Goal: Information Seeking & Learning: Learn about a topic

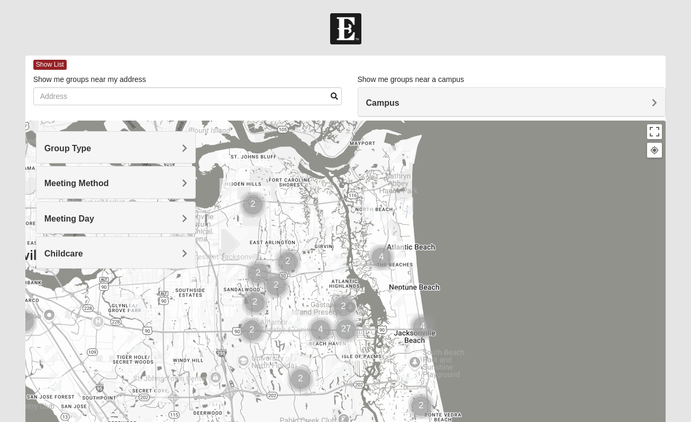
click at [95, 141] on div "Group Type" at bounding box center [115, 147] width 159 height 31
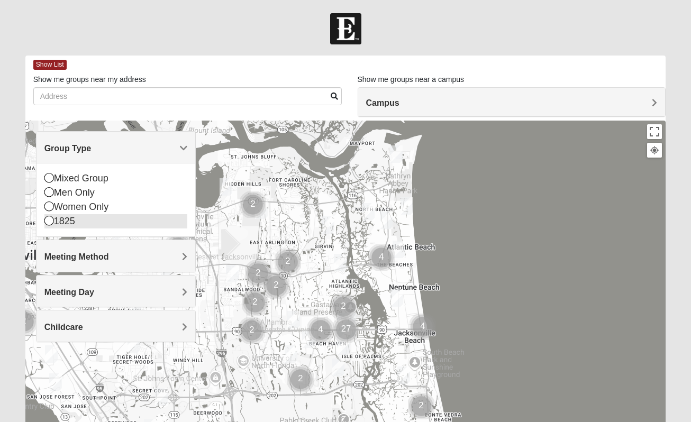
click at [48, 228] on div "1825" at bounding box center [115, 221] width 143 height 14
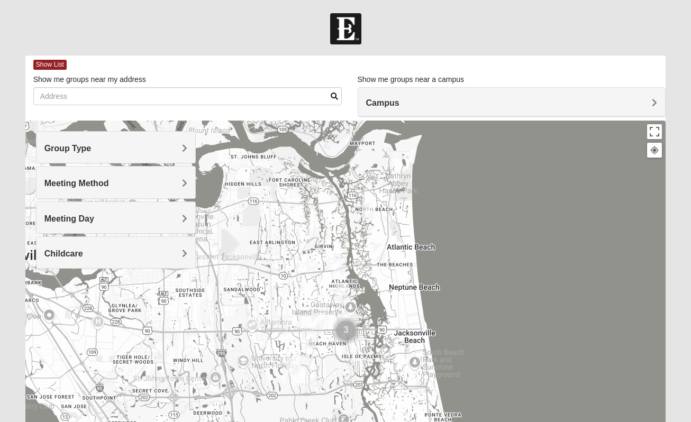
click at [171, 179] on h4 "Meeting Method" at bounding box center [115, 183] width 143 height 10
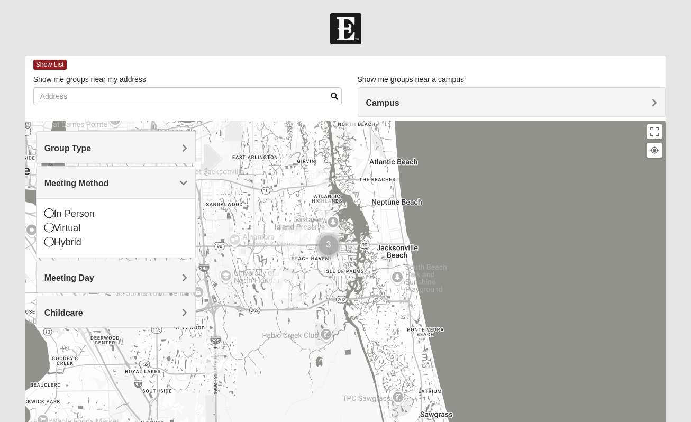
drag, startPoint x: 417, startPoint y: 390, endPoint x: 400, endPoint y: 302, distance: 89.5
click at [400, 302] on div at bounding box center [345, 332] width 640 height 423
click at [275, 283] on img "1825 Womens Brunetti 32224" at bounding box center [275, 280] width 13 height 17
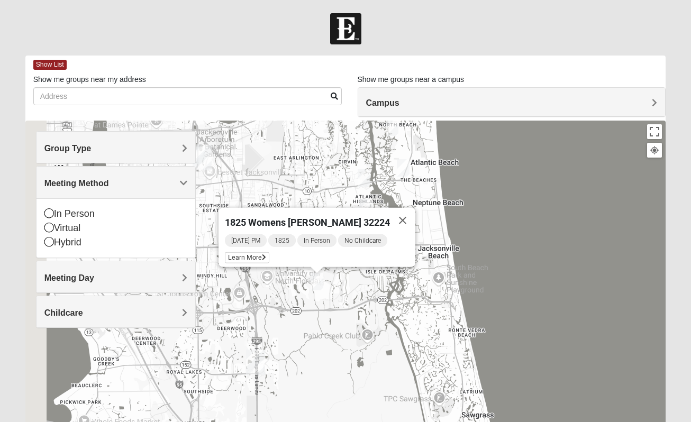
drag, startPoint x: 293, startPoint y: 333, endPoint x: 345, endPoint y: 335, distance: 51.4
click at [345, 335] on div "1825 Womens [PERSON_NAME] 32224 [DATE] PM 1825 In Person No Childcare Learn More" at bounding box center [345, 332] width 640 height 423
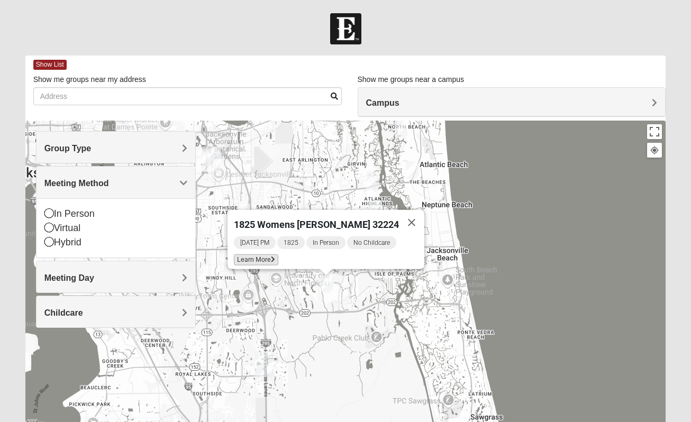
click at [273, 254] on span "Learn More" at bounding box center [256, 259] width 44 height 11
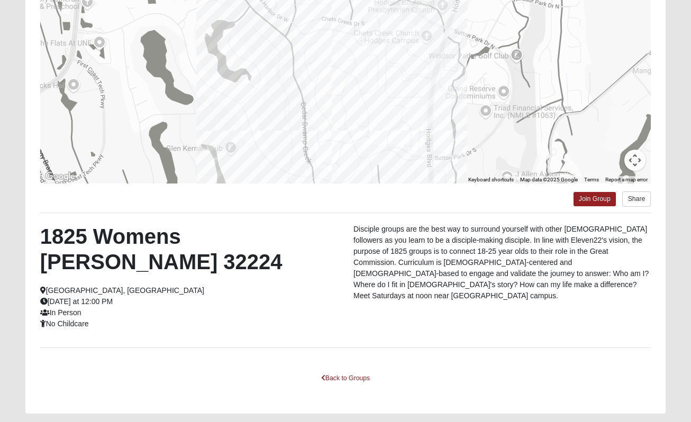
scroll to position [149, 0]
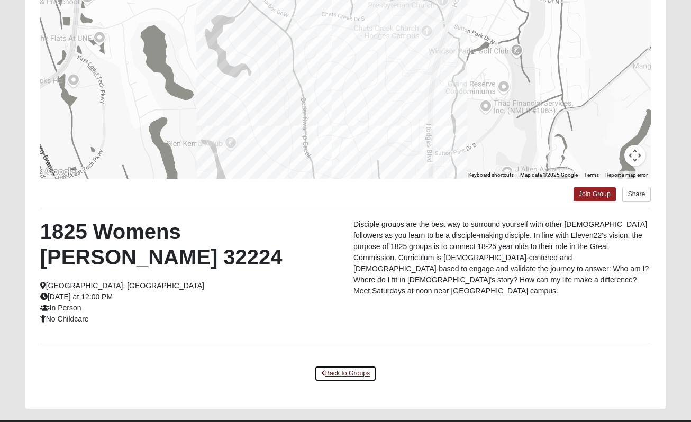
click at [346, 365] on link "Back to Groups" at bounding box center [345, 373] width 62 height 16
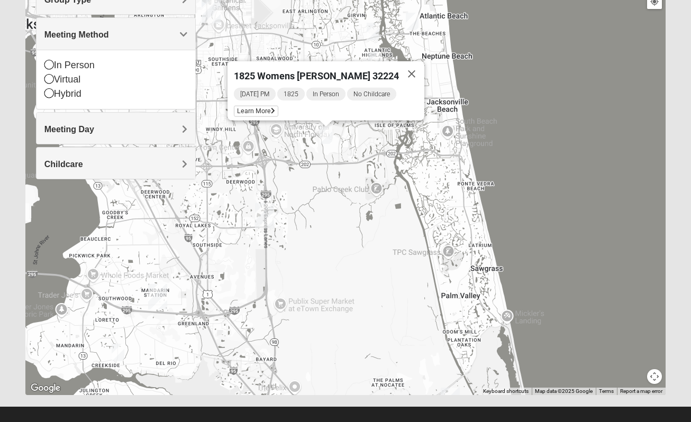
drag, startPoint x: 365, startPoint y: 154, endPoint x: 325, endPoint y: 234, distance: 88.9
click at [325, 234] on div "1825 Womens [PERSON_NAME] 32224 [DATE] PM 1825 In Person No Childcare Learn More" at bounding box center [345, 183] width 640 height 423
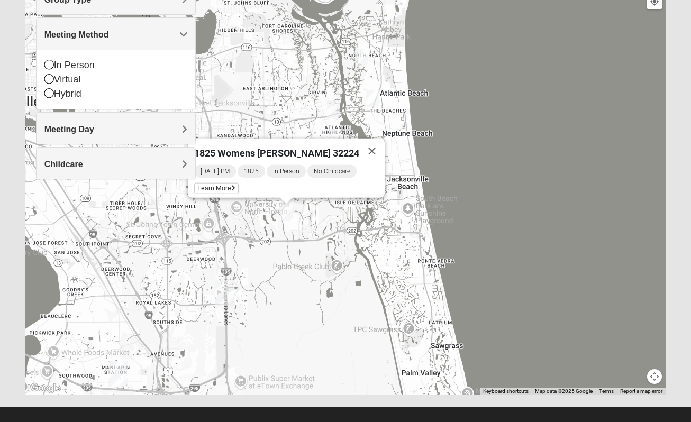
click at [373, 98] on img "1825 Mixed Arola 32233" at bounding box center [372, 98] width 13 height 17
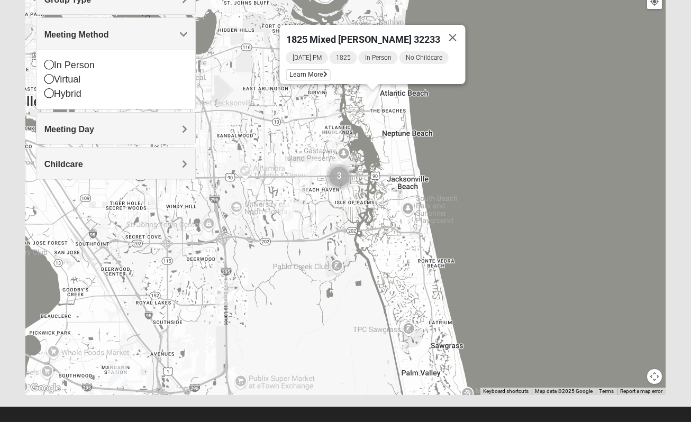
click at [334, 107] on img "1825 Womens Carkhuff 32224" at bounding box center [333, 108] width 13 height 17
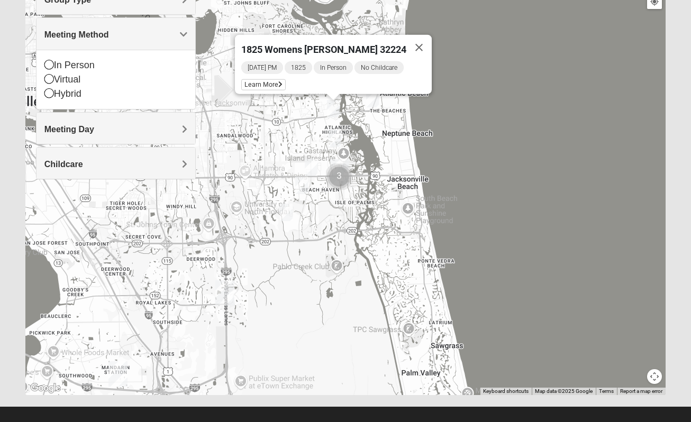
click at [335, 136] on img "1825 Womens Stewart 32224" at bounding box center [334, 138] width 13 height 17
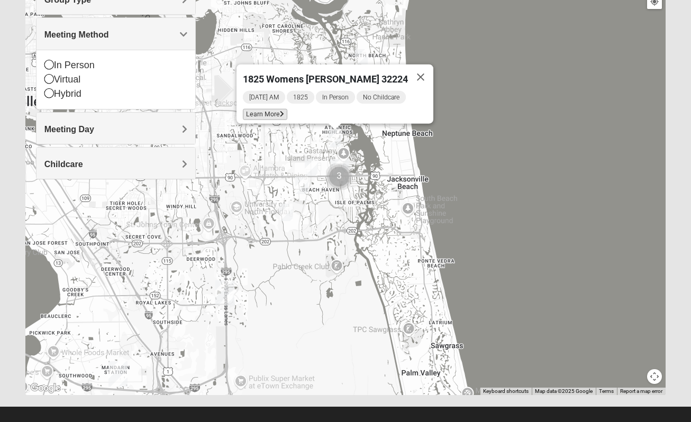
click at [279, 109] on span "Learn More" at bounding box center [265, 114] width 44 height 11
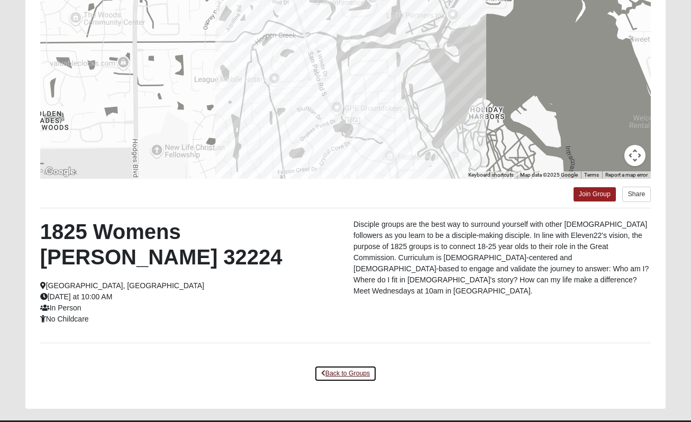
click at [345, 365] on link "Back to Groups" at bounding box center [345, 373] width 62 height 16
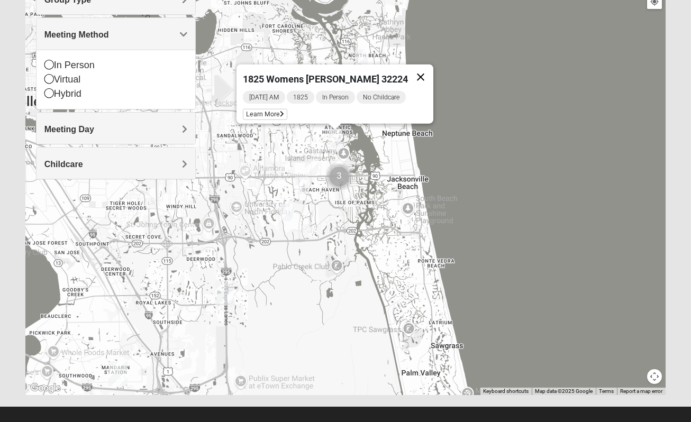
click at [416, 70] on button "Close" at bounding box center [420, 77] width 25 height 25
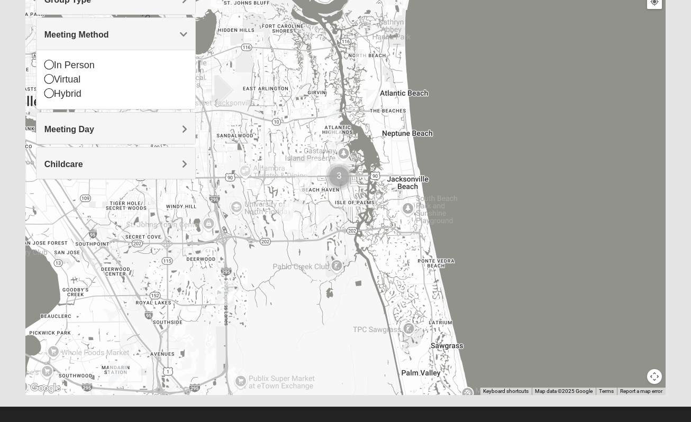
click at [284, 212] on img "1825 Womens Brunetti 32224" at bounding box center [286, 212] width 13 height 17
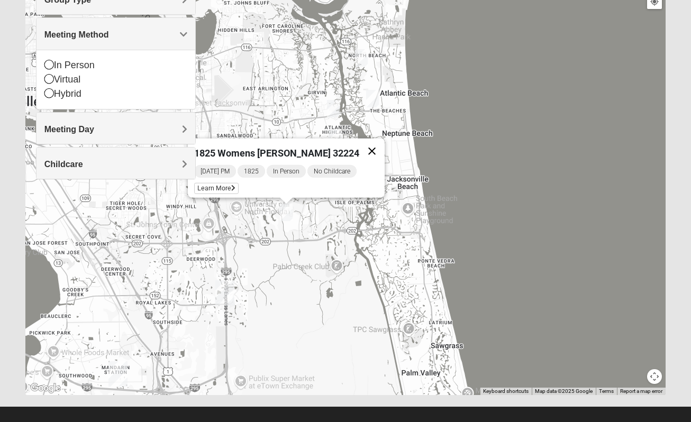
click at [368, 144] on button "Close" at bounding box center [371, 151] width 25 height 25
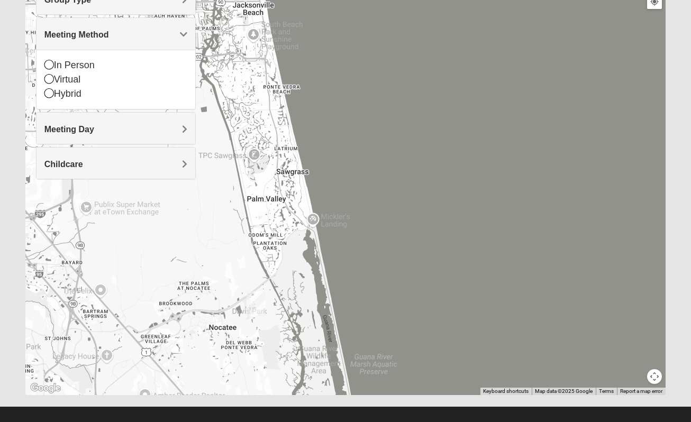
drag, startPoint x: 332, startPoint y: 282, endPoint x: 176, endPoint y: 108, distance: 233.7
click at [176, 108] on div "Group Type Mixed Group Men Only Women Only 1825 Meeting Method In Person Virtual" at bounding box center [345, 183] width 640 height 423
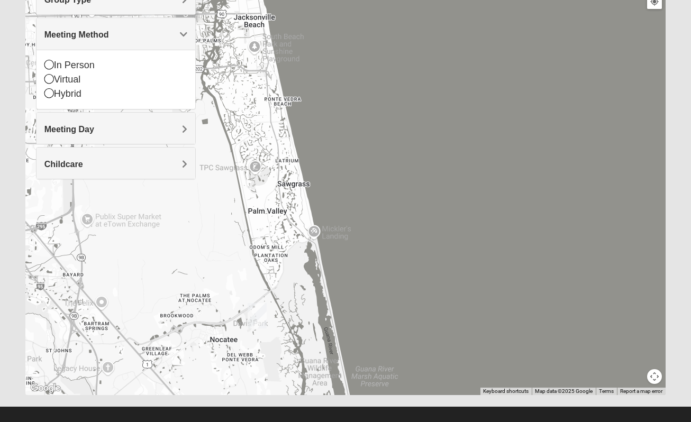
drag, startPoint x: 262, startPoint y: 139, endPoint x: 332, endPoint y: 336, distance: 209.6
click at [332, 336] on div at bounding box center [345, 183] width 640 height 423
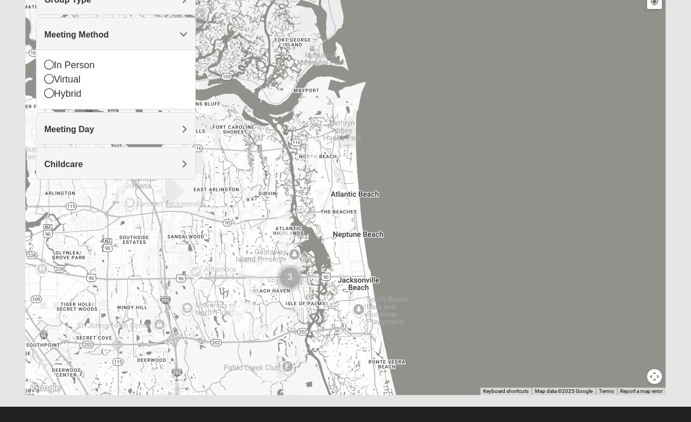
drag, startPoint x: 354, startPoint y: 288, endPoint x: 411, endPoint y: 392, distance: 119.1
click at [411, 392] on div at bounding box center [345, 183] width 640 height 423
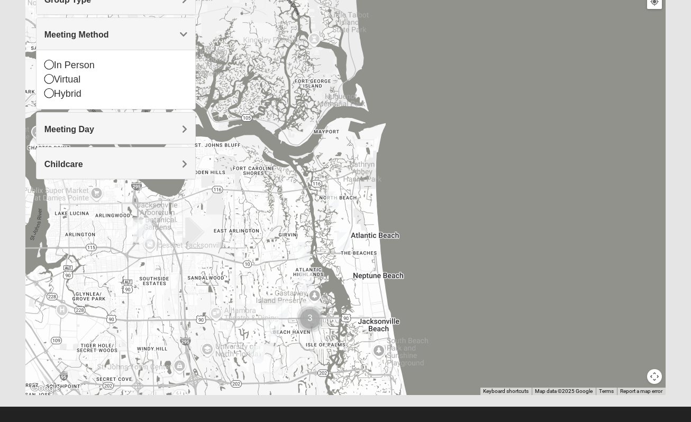
click at [311, 316] on img "Cluster of 3 groups" at bounding box center [310, 319] width 26 height 26
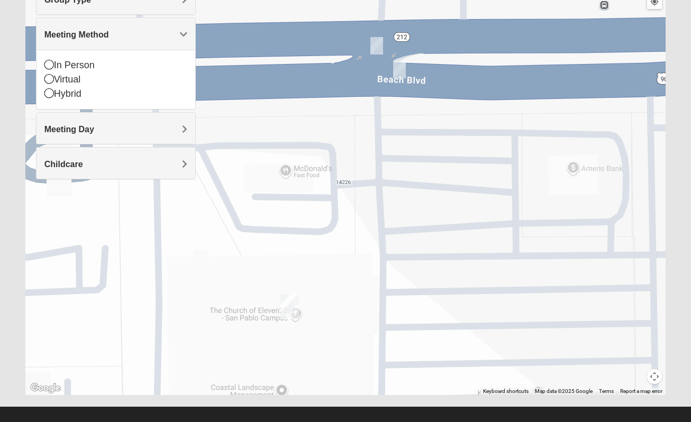
click at [402, 69] on img "1825 Mens Sells 32250" at bounding box center [399, 69] width 13 height 17
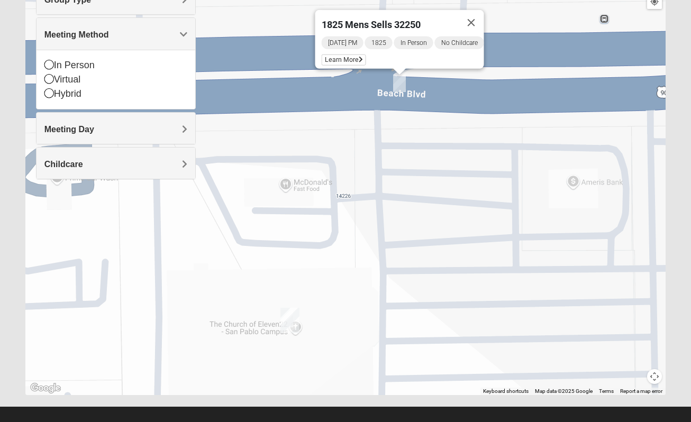
drag, startPoint x: 368, startPoint y: 98, endPoint x: 387, endPoint y: 132, distance: 39.1
click at [383, 123] on div "1825 Mens Sells 32250 [DATE] PM 1825 In Person No Childcare Learn More" at bounding box center [345, 183] width 640 height 423
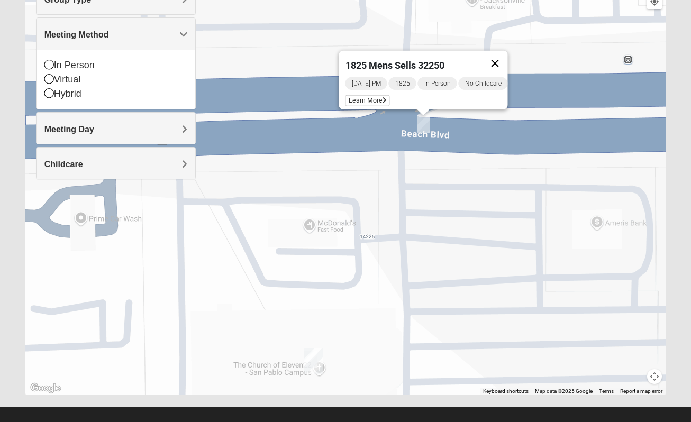
click at [501, 54] on button "Close" at bounding box center [494, 63] width 25 height 25
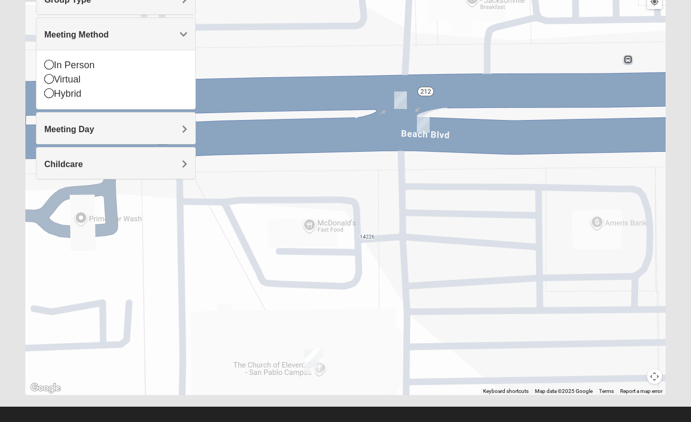
click at [400, 98] on img "1825 Mens Chandler/Johnson 32250" at bounding box center [400, 99] width 13 height 17
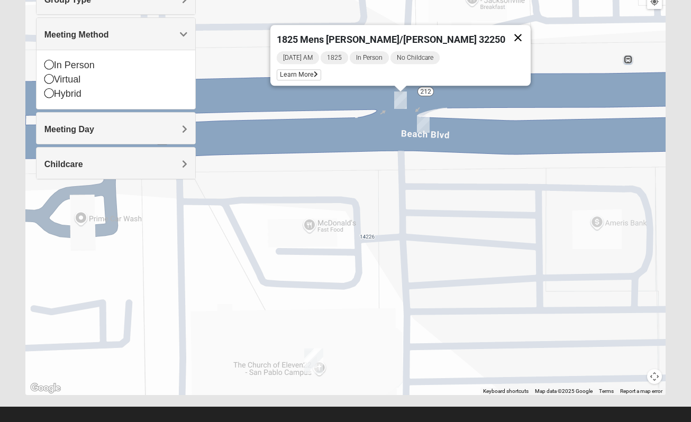
click at [505, 31] on button "Close" at bounding box center [517, 37] width 25 height 25
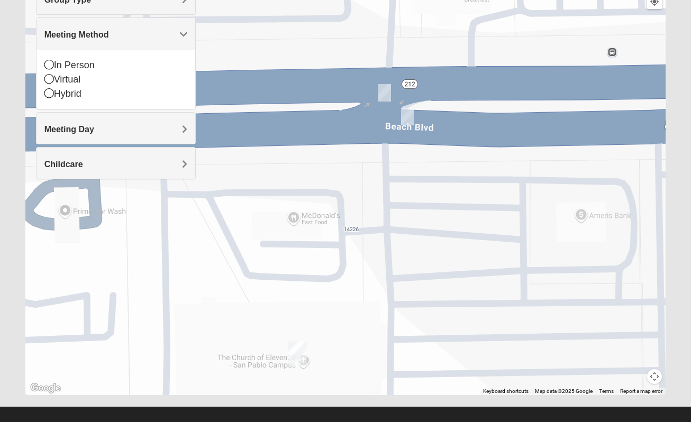
click at [409, 115] on img "1825 Mens Sells 32250" at bounding box center [407, 116] width 13 height 17
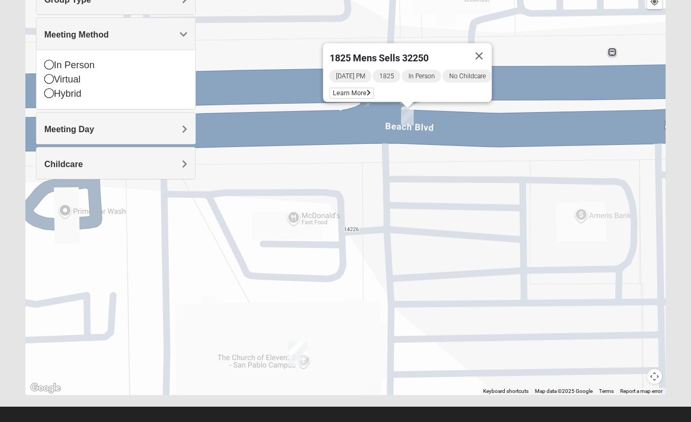
click at [298, 353] on img "San Pablo" at bounding box center [297, 353] width 19 height 25
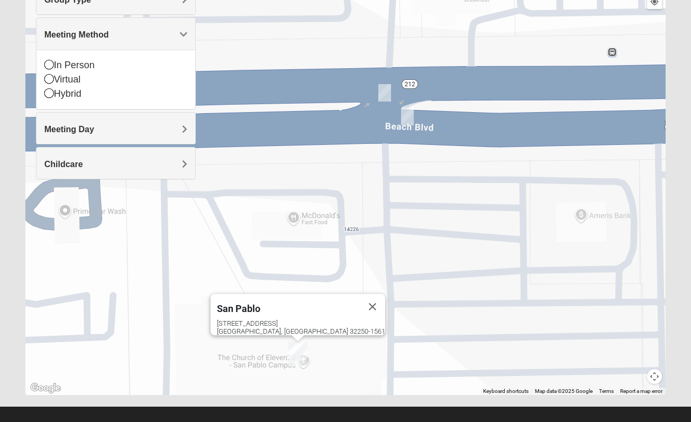
click at [293, 351] on img "San Pablo" at bounding box center [297, 353] width 19 height 25
click at [285, 343] on div "[GEOGRAPHIC_DATA] [STREET_ADDRESS]" at bounding box center [345, 183] width 640 height 423
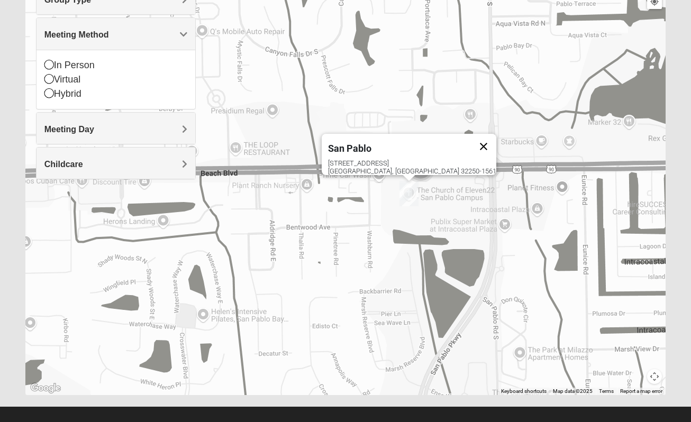
click at [471, 142] on button "Close" at bounding box center [483, 146] width 25 height 25
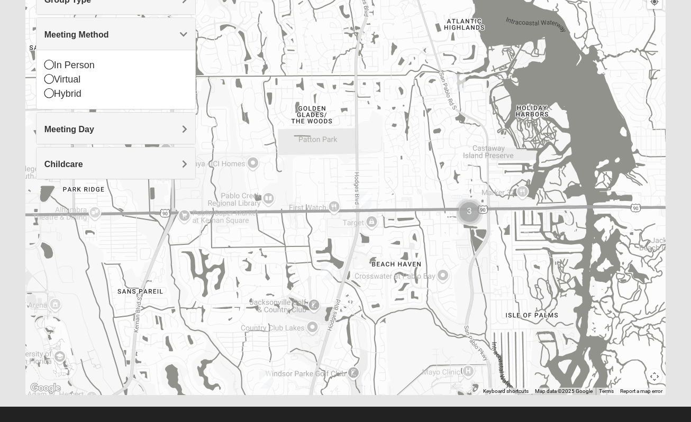
click at [366, 203] on img "1825 Womens Annis/Ferguson 32246" at bounding box center [365, 199] width 13 height 17
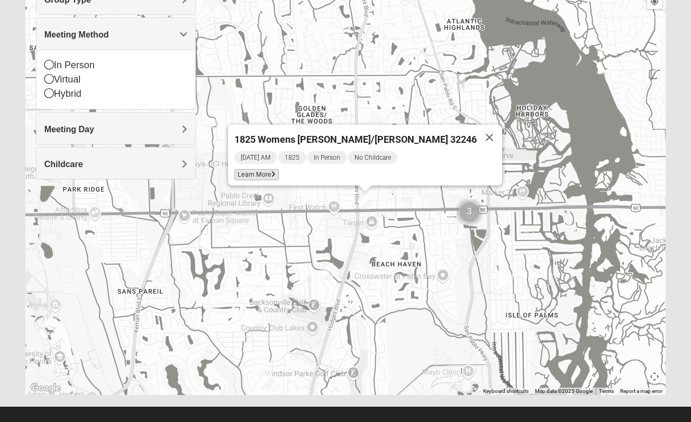
click at [279, 171] on span "Learn More" at bounding box center [256, 174] width 44 height 11
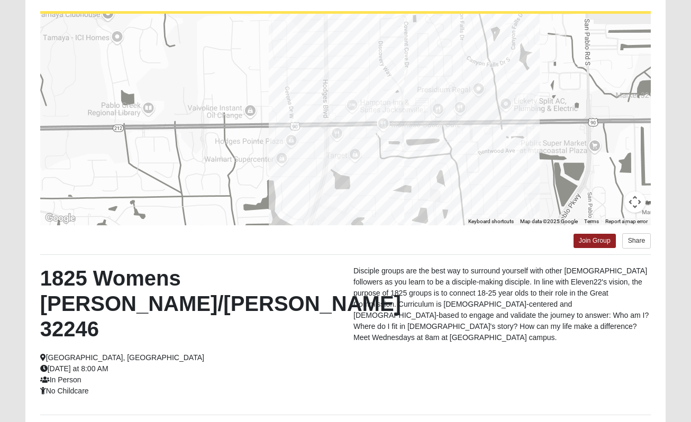
scroll to position [174, 0]
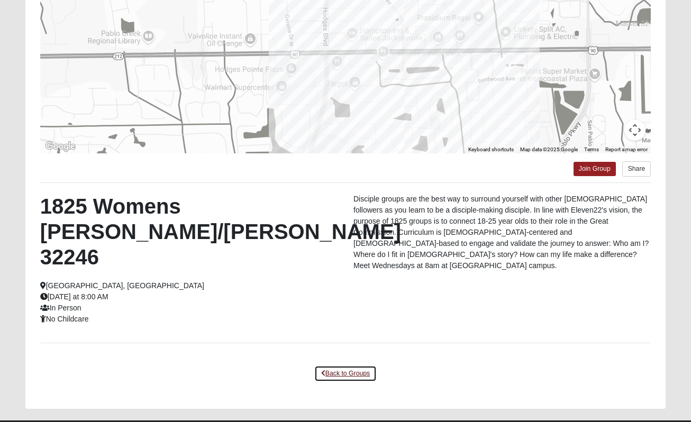
click at [343, 365] on link "Back to Groups" at bounding box center [345, 373] width 62 height 16
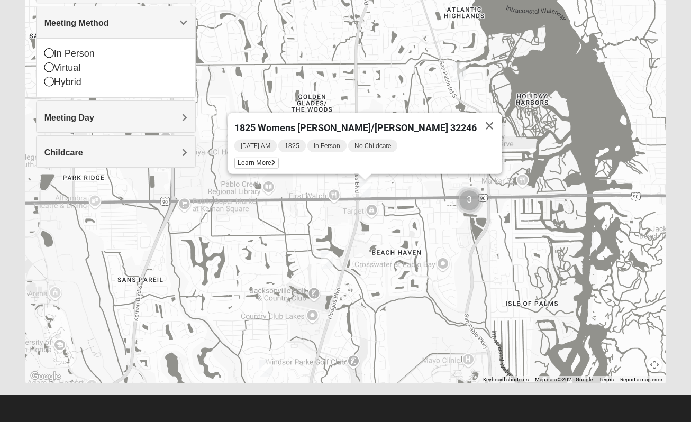
scroll to position [160, 0]
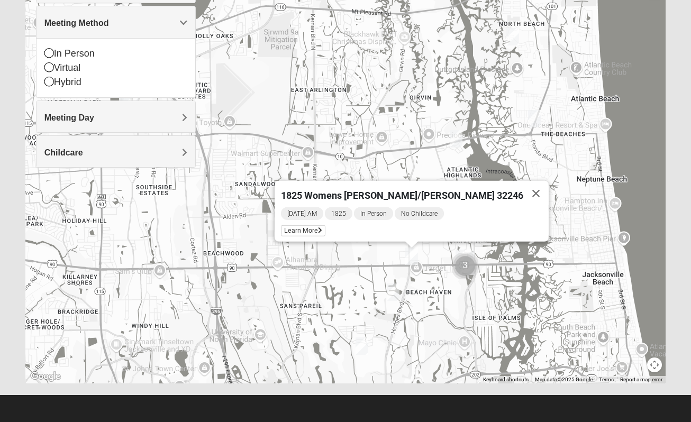
drag, startPoint x: 550, startPoint y: 354, endPoint x: 451, endPoint y: 206, distance: 178.8
click at [451, 206] on div "1825 Womens [PERSON_NAME]/[PERSON_NAME] 32246 [DATE] AM 1825 In Person No Child…" at bounding box center [345, 171] width 640 height 423
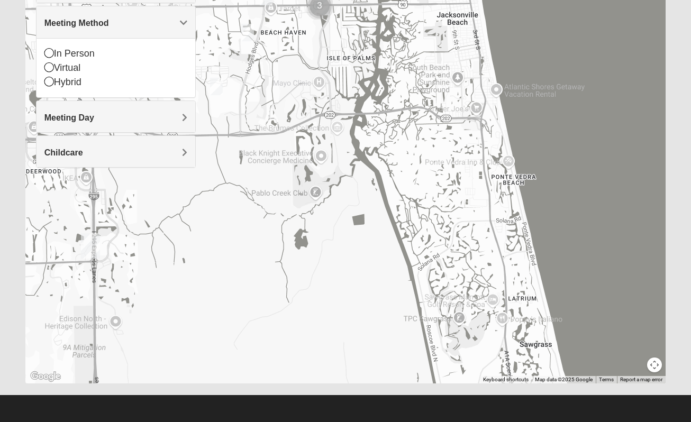
click at [155, 158] on div "Childcare" at bounding box center [115, 151] width 159 height 31
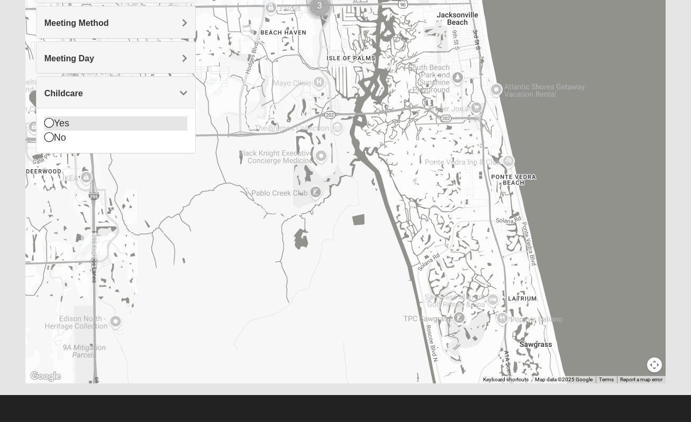
click at [52, 119] on icon at bounding box center [49, 123] width 10 height 10
